Goal: Use online tool/utility: Use online tool/utility

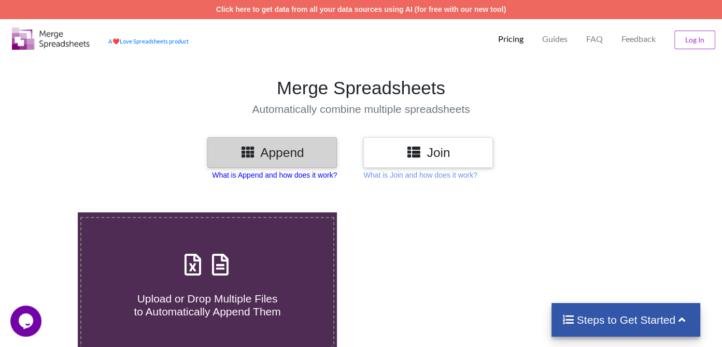
click at [295, 174] on p "What is Append and how does it work?" at bounding box center [274, 175] width 125 height 10
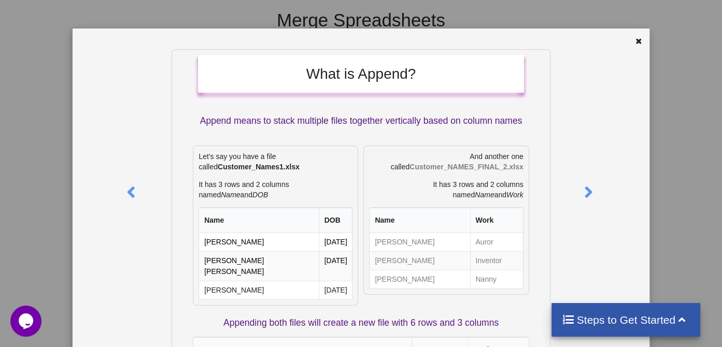
scroll to position [84, 0]
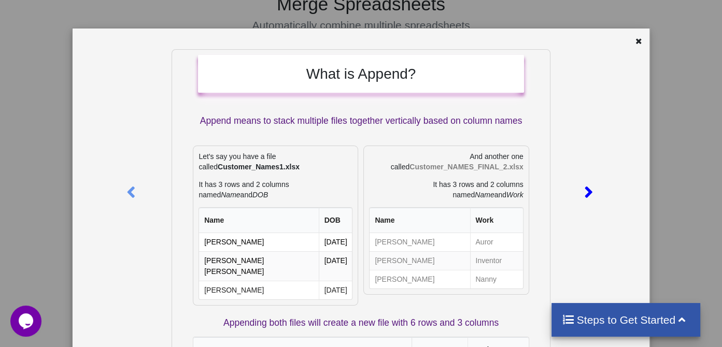
click at [584, 195] on icon at bounding box center [588, 188] width 21 height 18
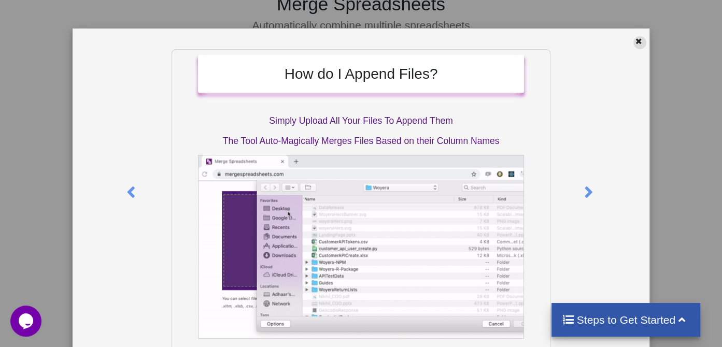
click at [635, 45] on div at bounding box center [640, 42] width 13 height 13
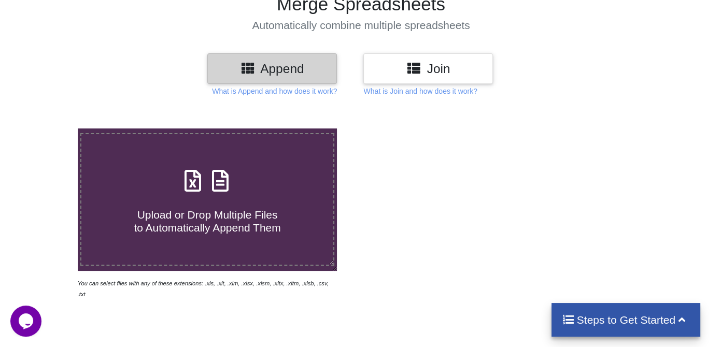
click at [427, 68] on h3 "Join" at bounding box center [428, 68] width 114 height 15
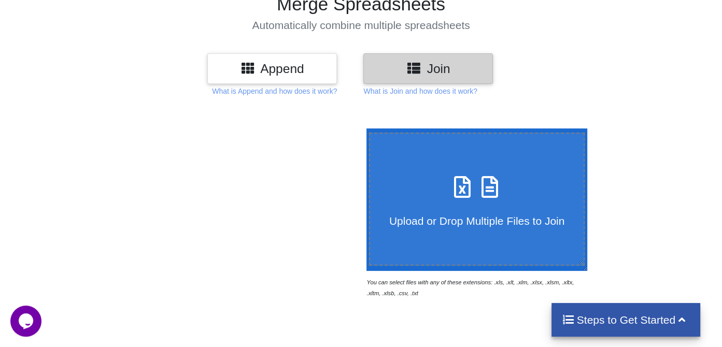
click at [429, 225] on span "Upload or Drop Multiple Files to Join" at bounding box center [476, 221] width 175 height 12
click at [364, 129] on input "Upload or Drop Multiple Files to Join" at bounding box center [364, 129] width 0 height 0
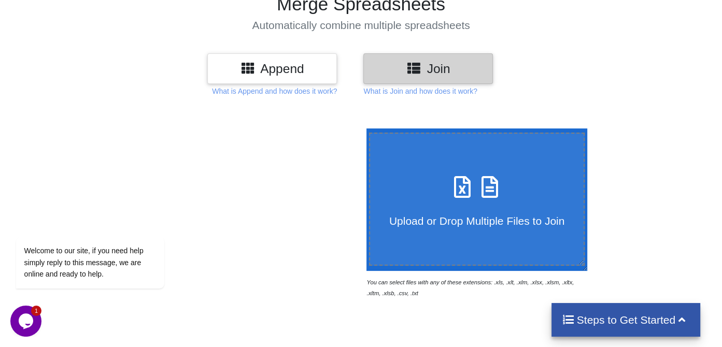
type input "C:\fakepath\20250810_0946_European Microfinance Network_Resource_Timesheet (2).…"
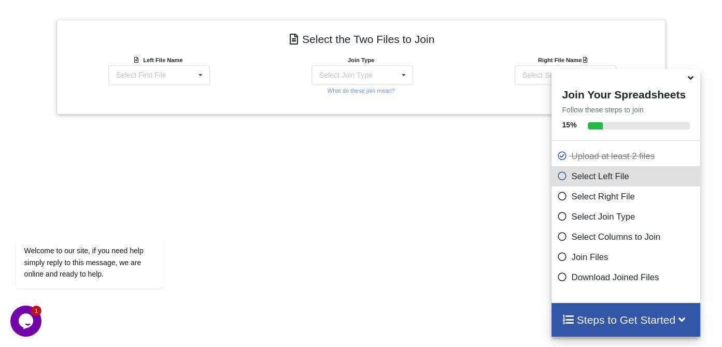
scroll to position [414, 0]
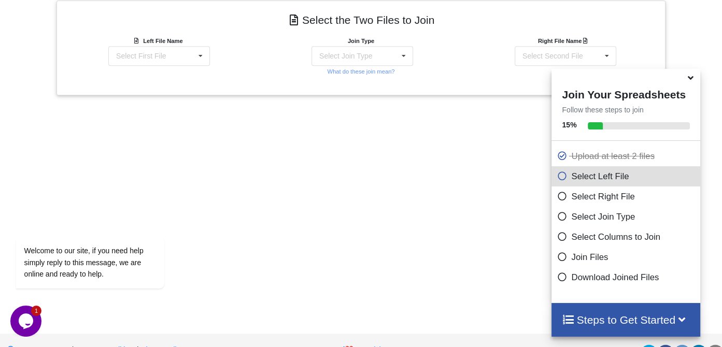
click at [558, 240] on icon at bounding box center [562, 235] width 10 height 9
click at [597, 320] on h4 "Steps to Get Started" at bounding box center [626, 320] width 128 height 13
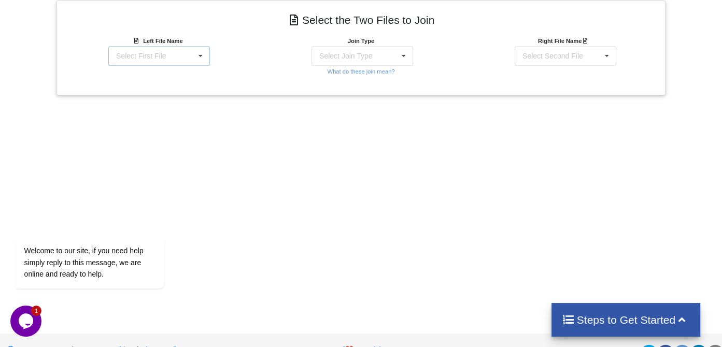
click at [139, 52] on div "Select First File" at bounding box center [141, 55] width 50 height 7
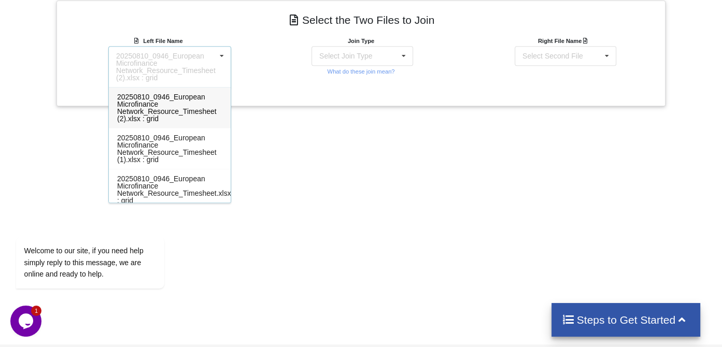
click at [139, 64] on div "20250810_0946_European Microfinance Network_Resource_Timesheet (2).xlsx : grid" at bounding box center [166, 66] width 100 height 29
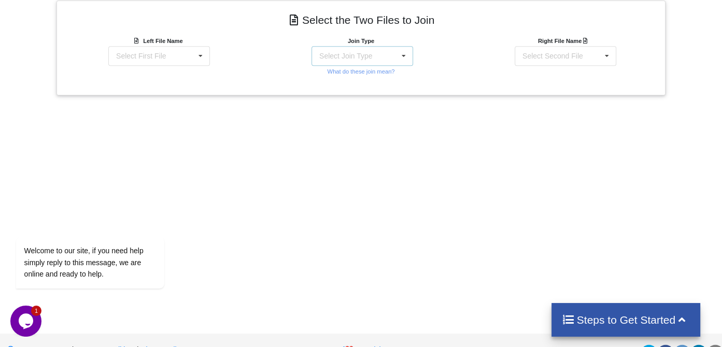
click at [371, 53] on div "Select Join Type INNER JOIN LEFT JOIN RIGHT JOIN FULL JOIN" at bounding box center [363, 56] width 102 height 20
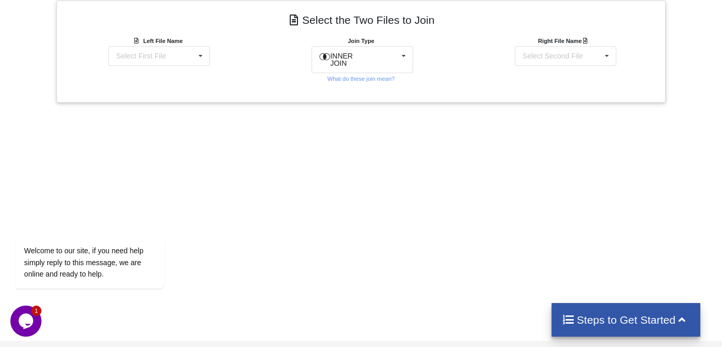
click at [452, 58] on div "Join Type INNER JOIN INNER JOIN LEFT JOIN RIGHT JOIN FULL JOIN What do these jo…" at bounding box center [361, 59] width 203 height 49
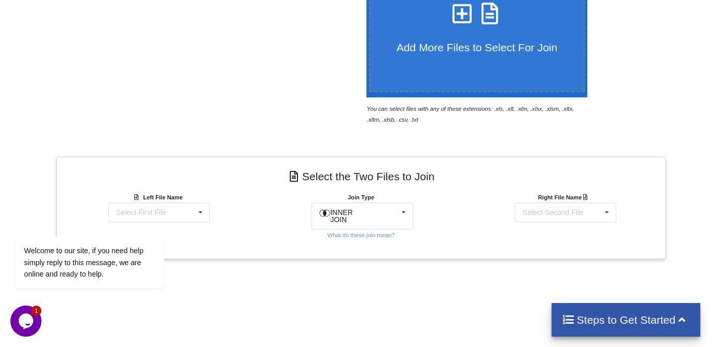
scroll to position [265, 0]
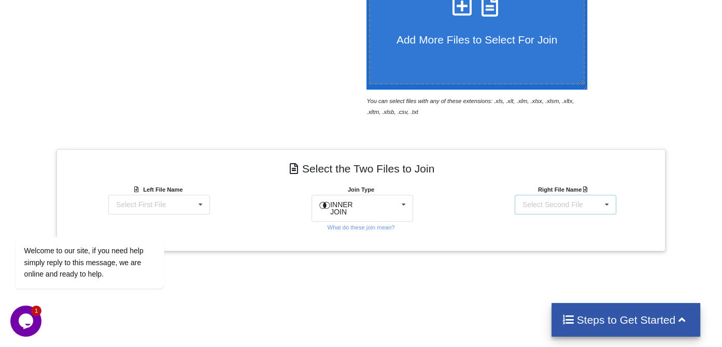
click at [548, 207] on div "Select Second File" at bounding box center [553, 204] width 61 height 7
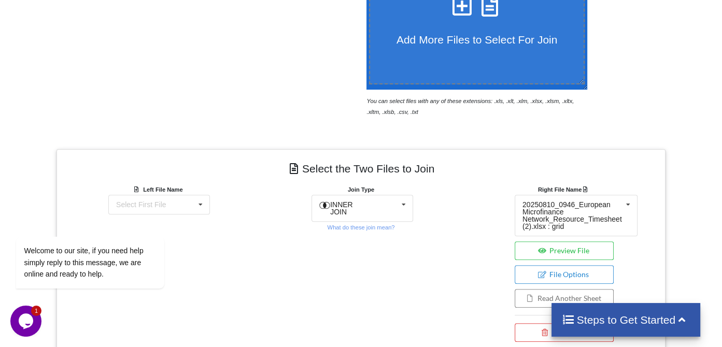
click at [667, 247] on div "Select the Two Files to Join Left File Name Select First File 20250810_0946_Eur…" at bounding box center [361, 257] width 615 height 217
click at [595, 249] on button "Preview File" at bounding box center [564, 251] width 99 height 19
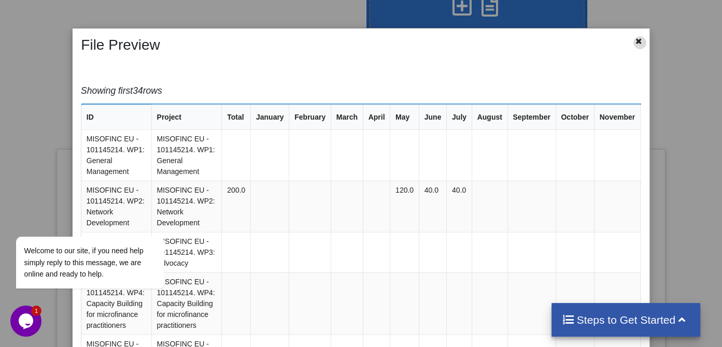
click at [637, 43] on icon at bounding box center [639, 39] width 9 height 7
